Goal: Information Seeking & Learning: Understand process/instructions

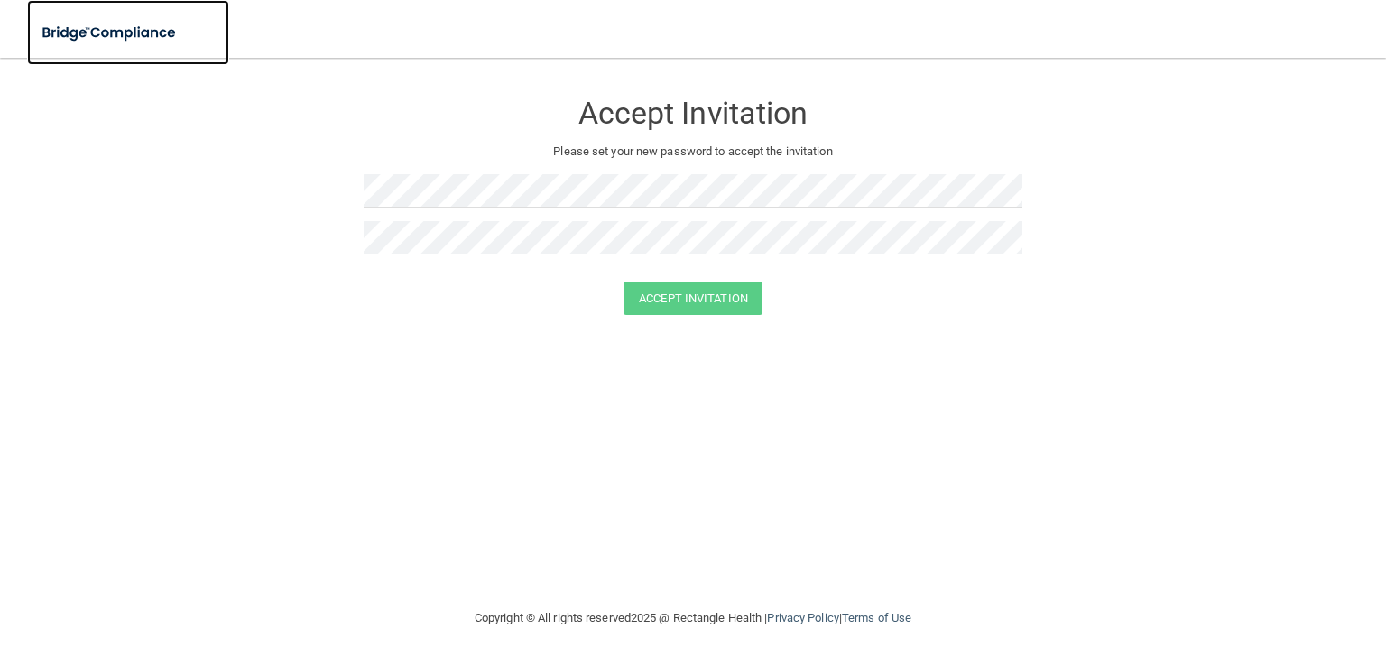
click at [134, 29] on img at bounding box center [110, 32] width 166 height 37
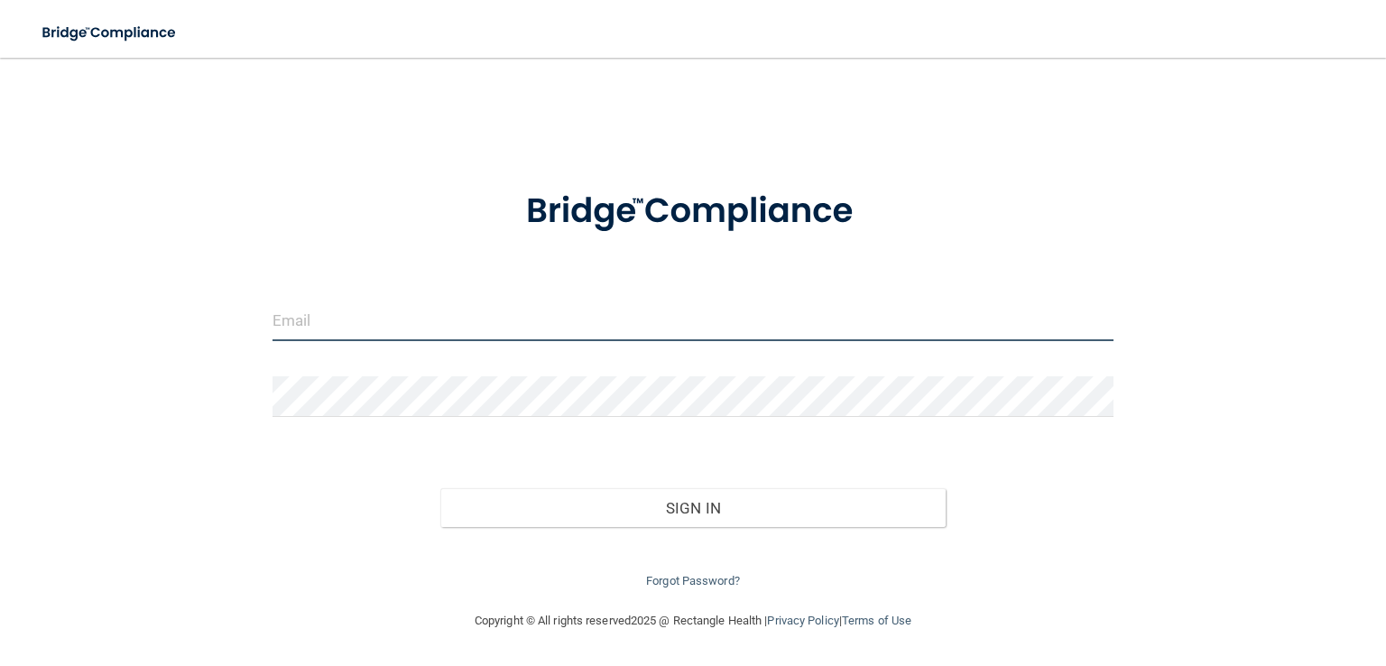
click at [442, 311] on input "email" at bounding box center [692, 320] width 841 height 41
type input "[EMAIL_ADDRESS][DOMAIN_NAME]"
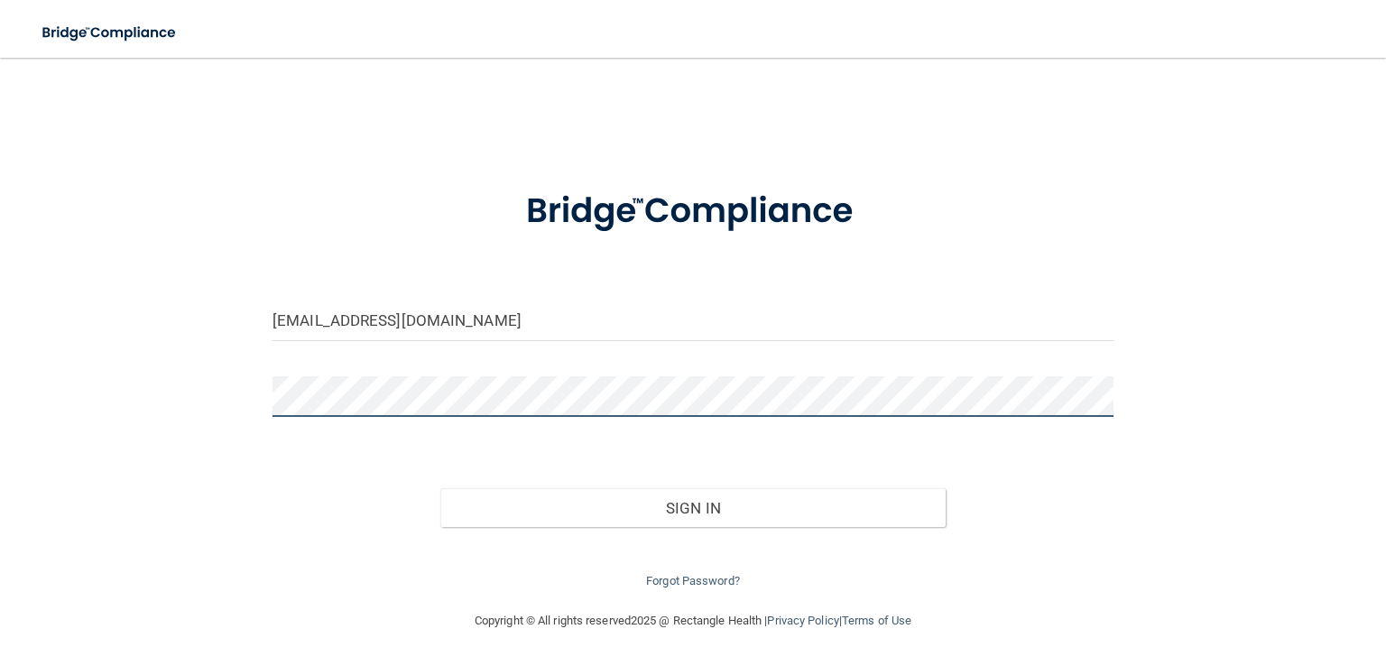
click at [440, 488] on button "Sign In" at bounding box center [692, 508] width 504 height 40
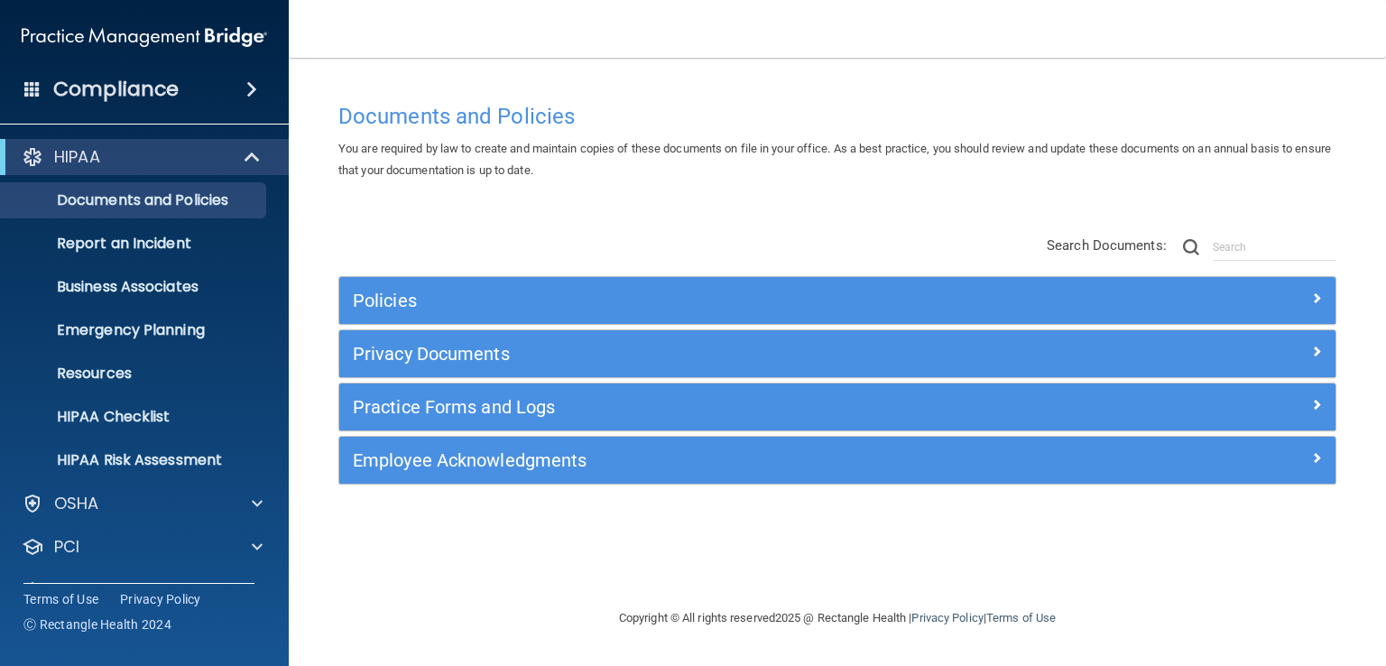
click at [1006, 87] on div "Documents and Policies You are required by law to create and maintain copies of…" at bounding box center [837, 332] width 1025 height 513
click at [1361, 14] on nav "Toggle navigation [PERSON_NAME] [EMAIL_ADDRESS][DOMAIN_NAME] Manage My Enterpri…" at bounding box center [837, 29] width 1097 height 58
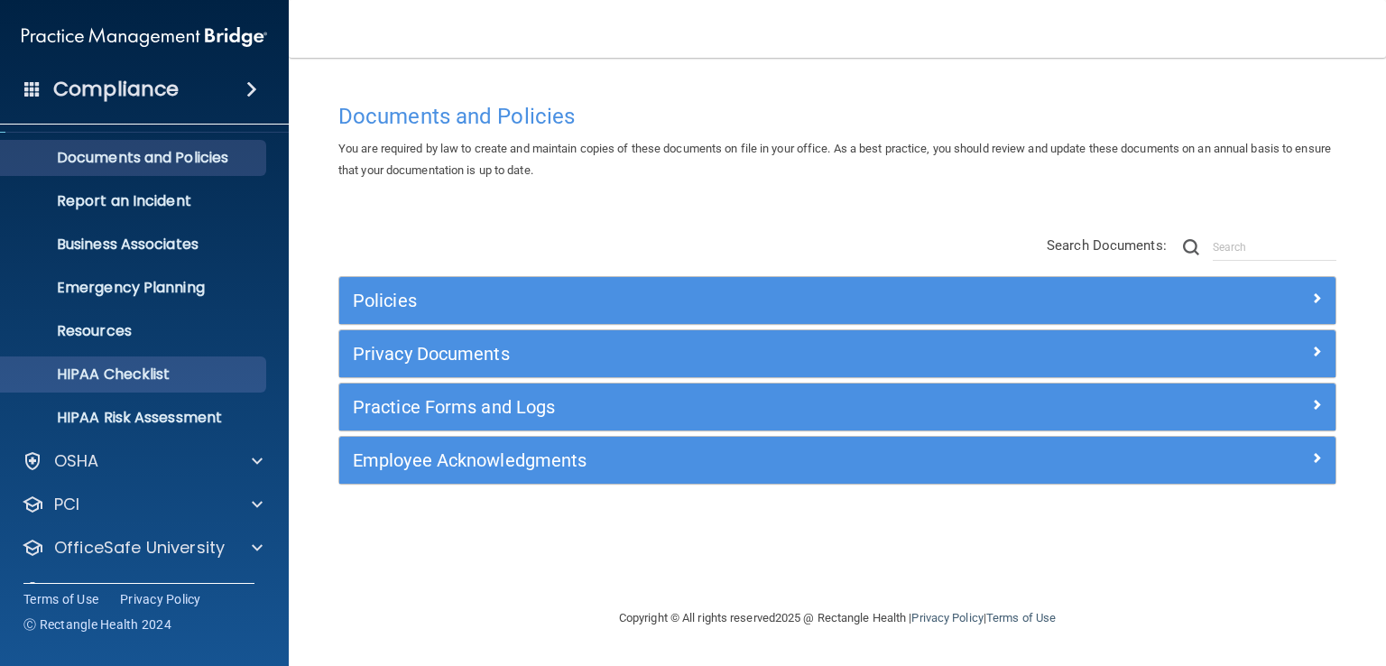
scroll to position [83, 0]
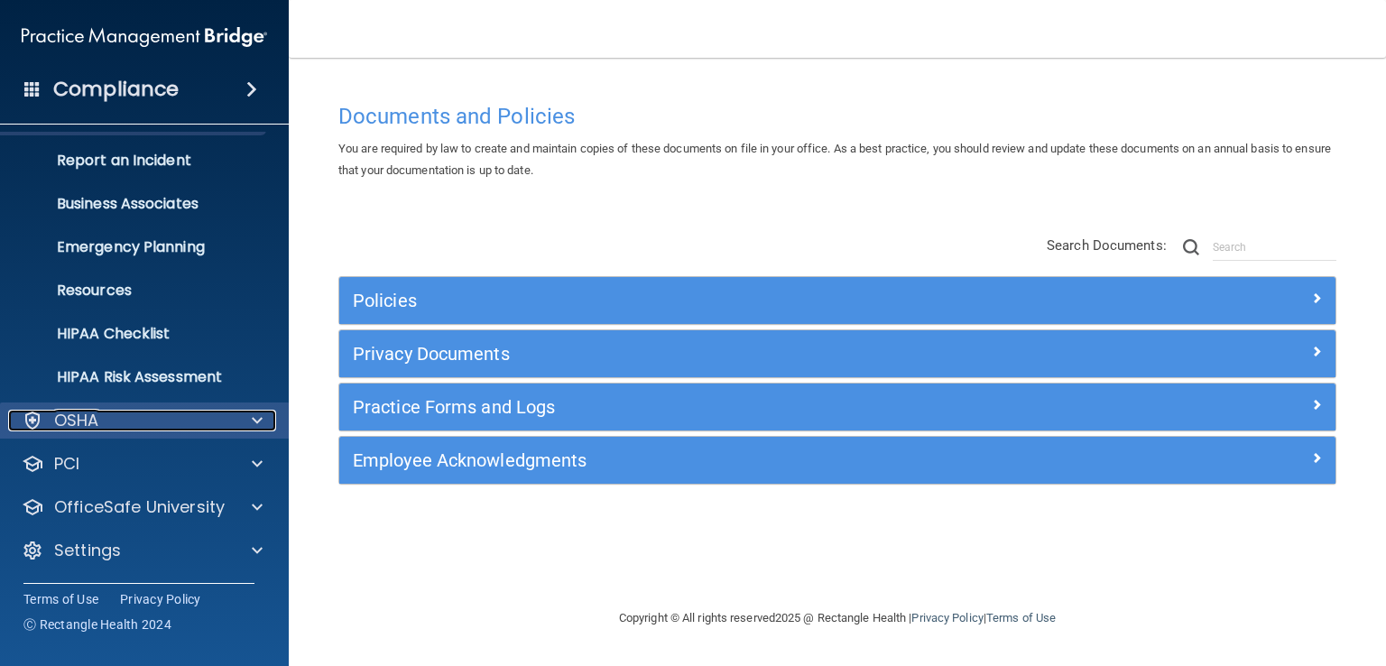
click at [182, 414] on div "OSHA" at bounding box center [120, 421] width 224 height 22
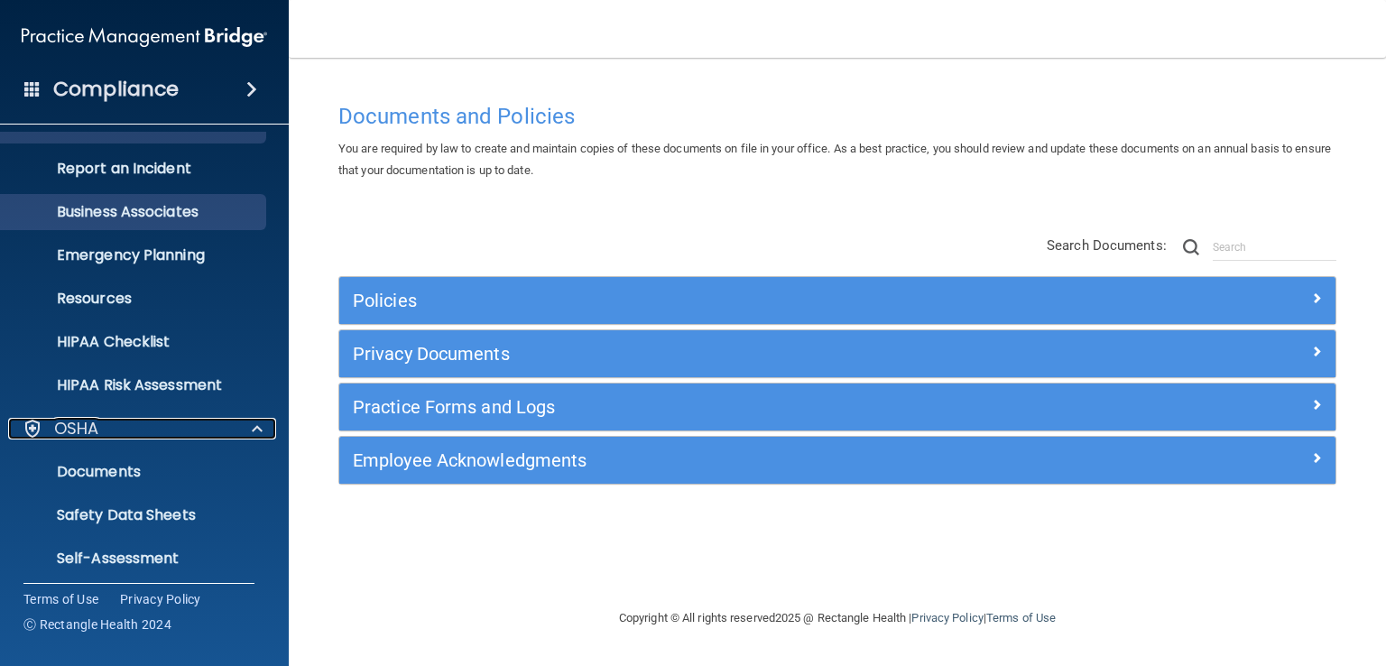
scroll to position [29, 0]
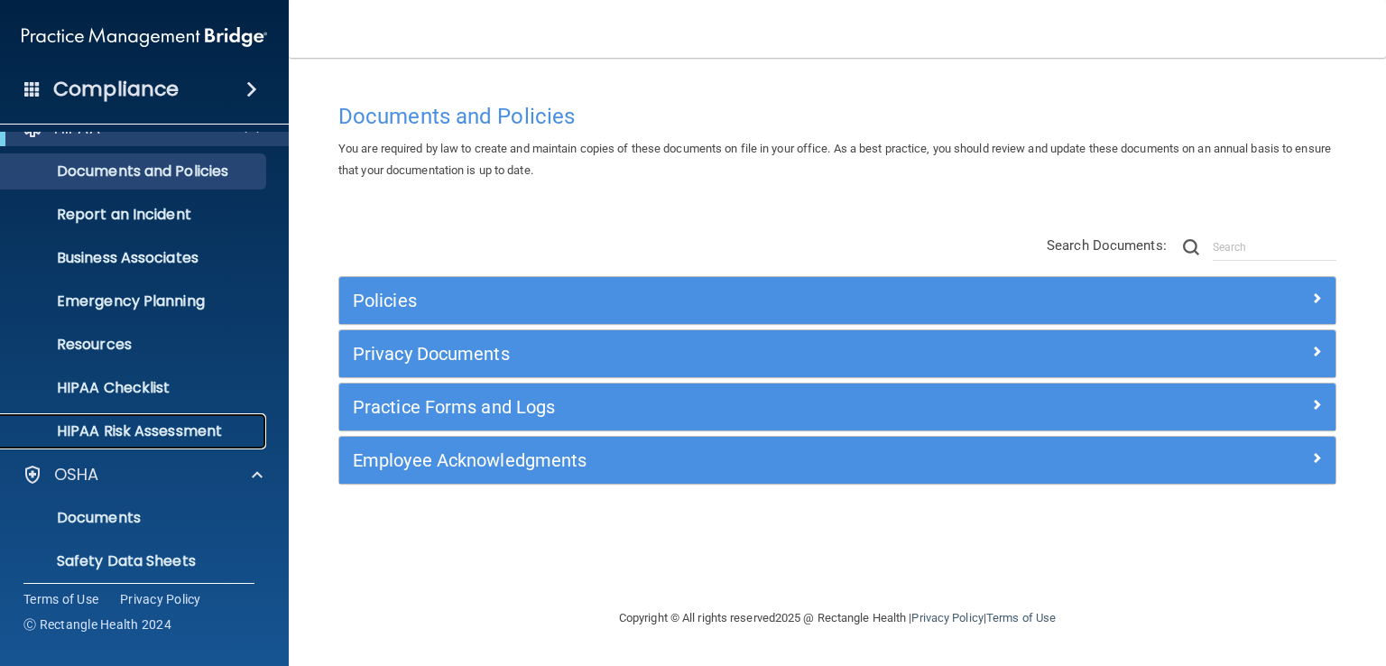
click at [102, 430] on p "HIPAA Risk Assessment" at bounding box center [135, 431] width 246 height 18
